Goal: Information Seeking & Learning: Learn about a topic

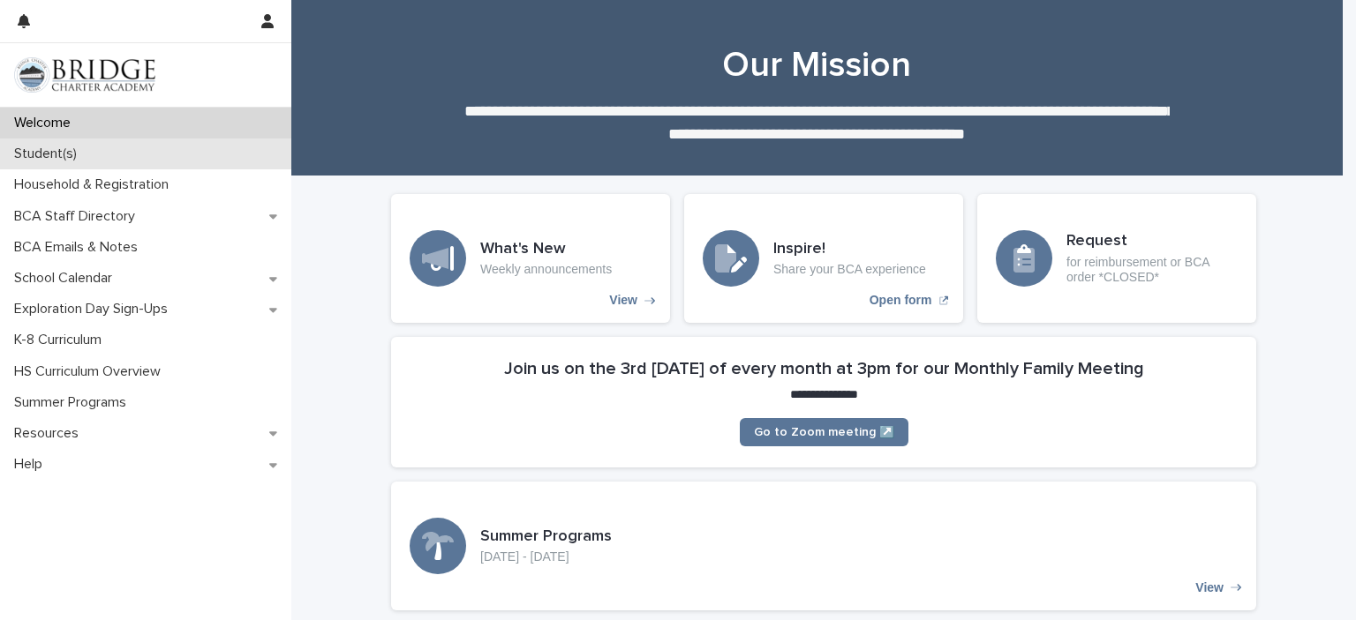
click at [99, 154] on div "Student(s)" at bounding box center [145, 154] width 291 height 31
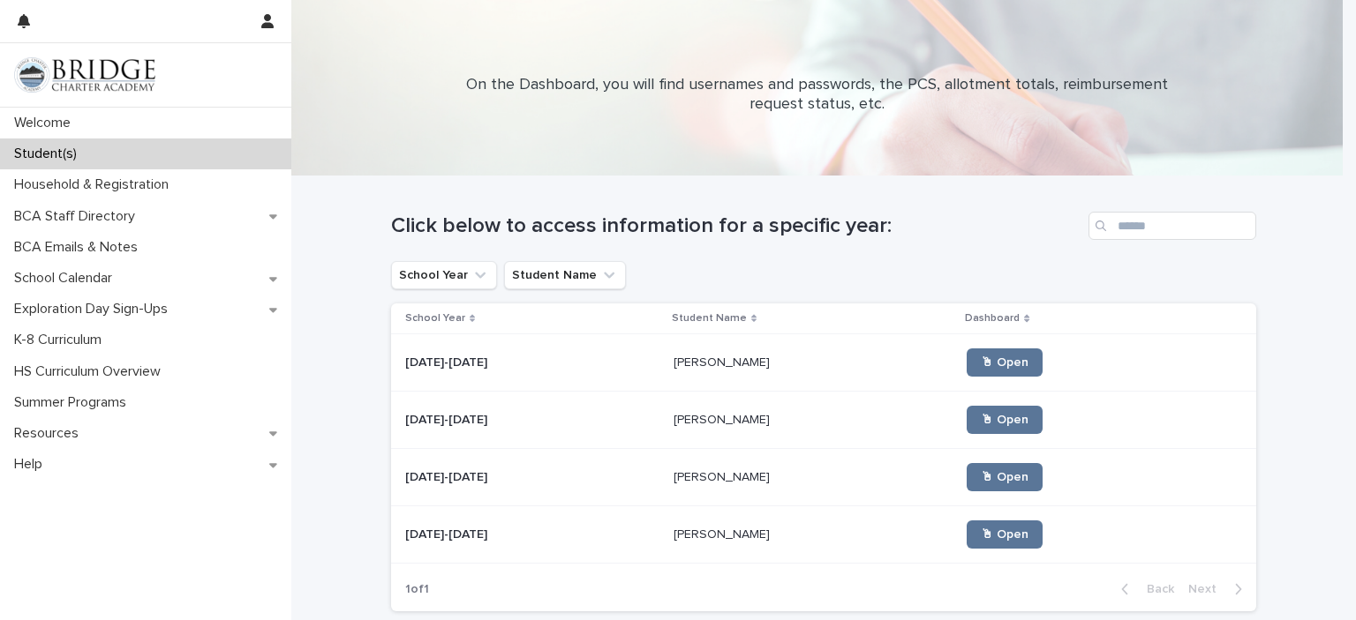
click at [689, 473] on p "[PERSON_NAME]" at bounding box center [723, 476] width 100 height 19
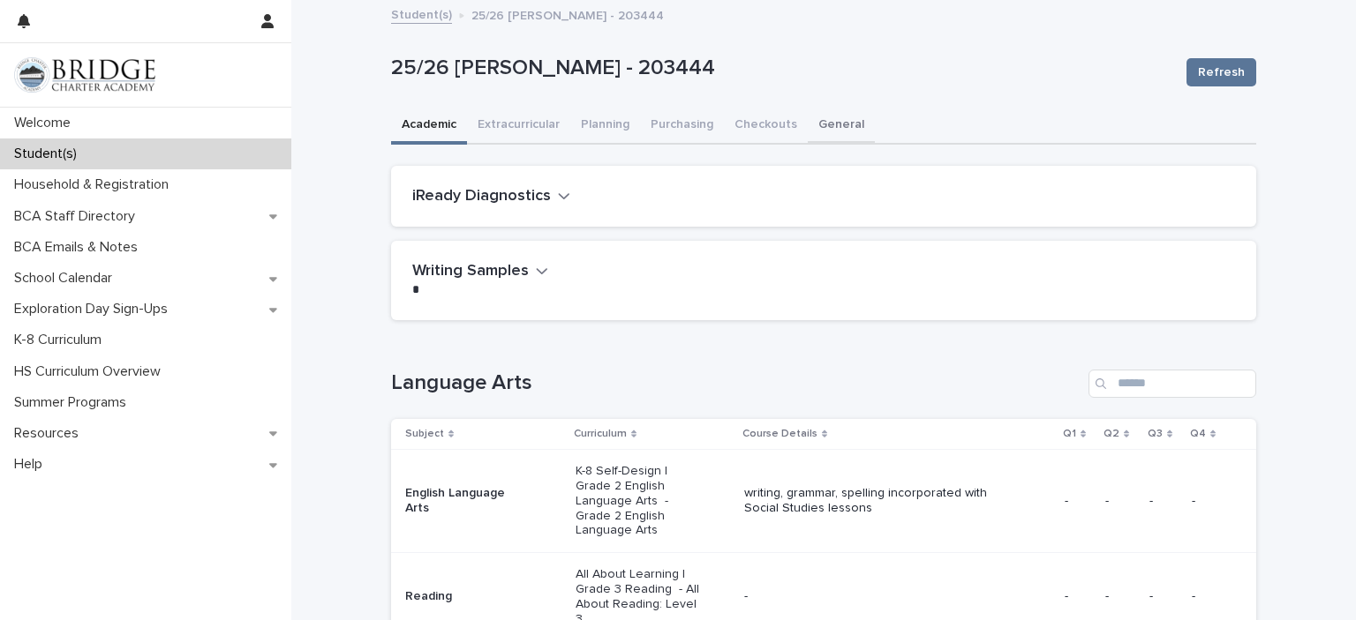
click at [831, 120] on button "General" at bounding box center [841, 126] width 67 height 37
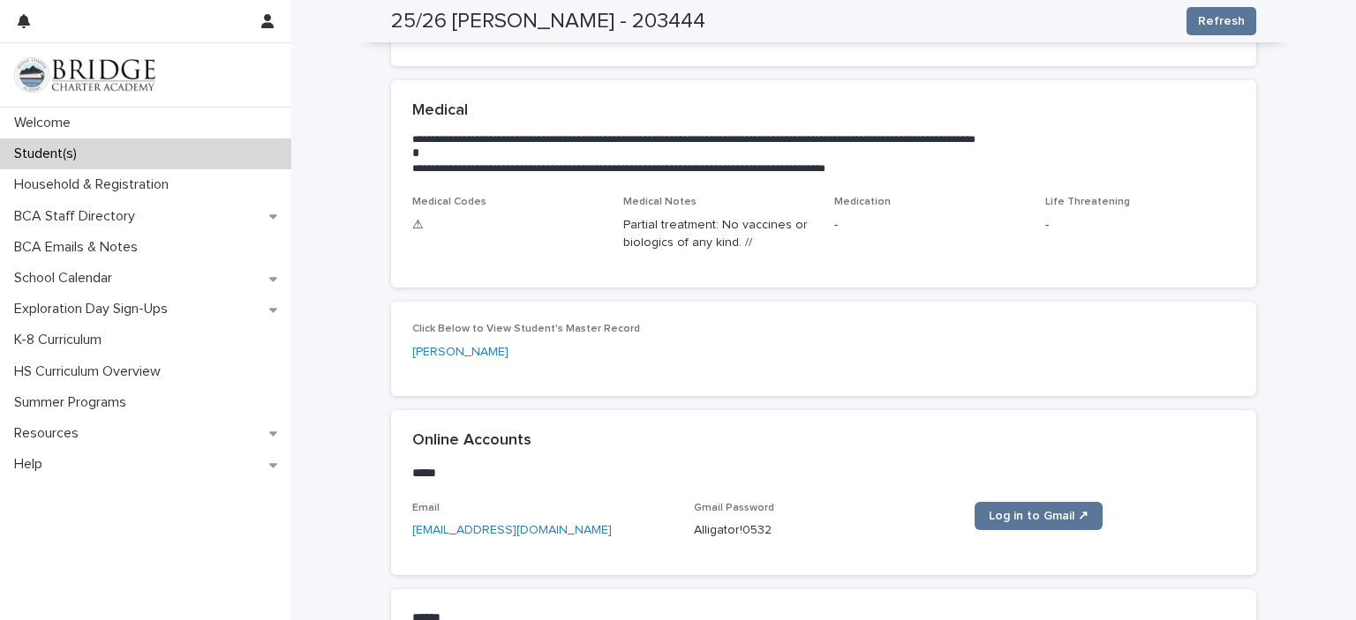
scroll to position [548, 0]
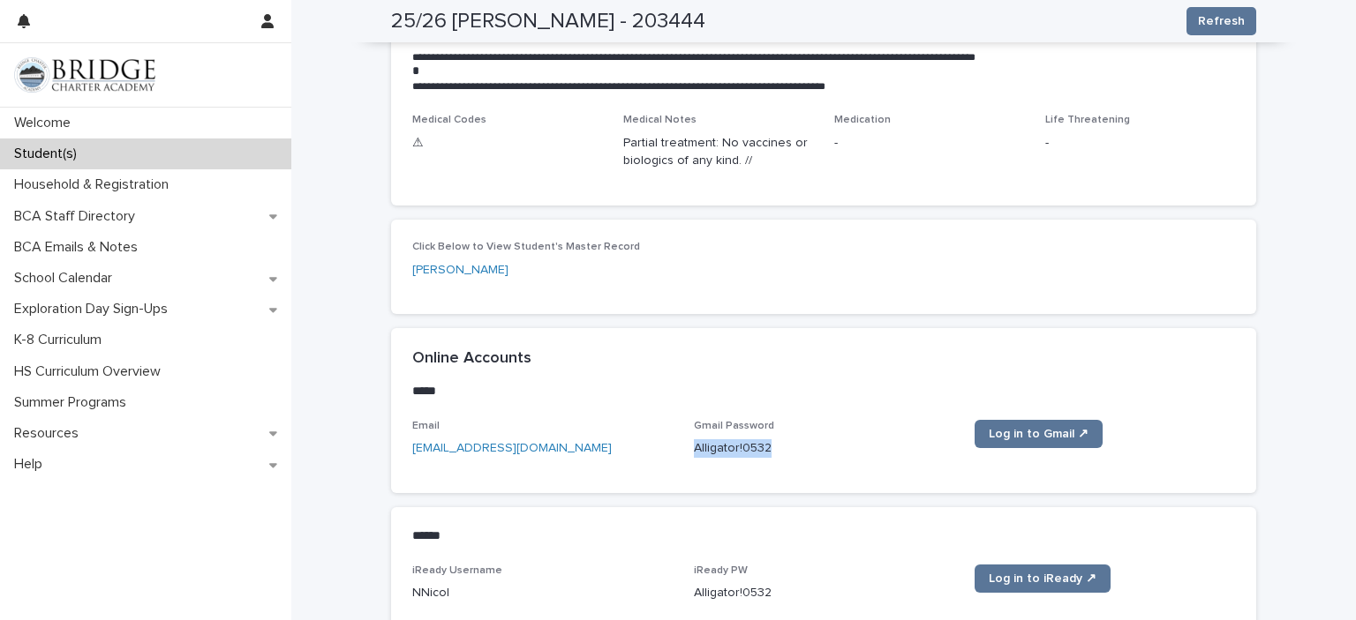
click at [880, 162] on div "Medication -" at bounding box center [929, 140] width 190 height 52
